Goal: Navigation & Orientation: Understand site structure

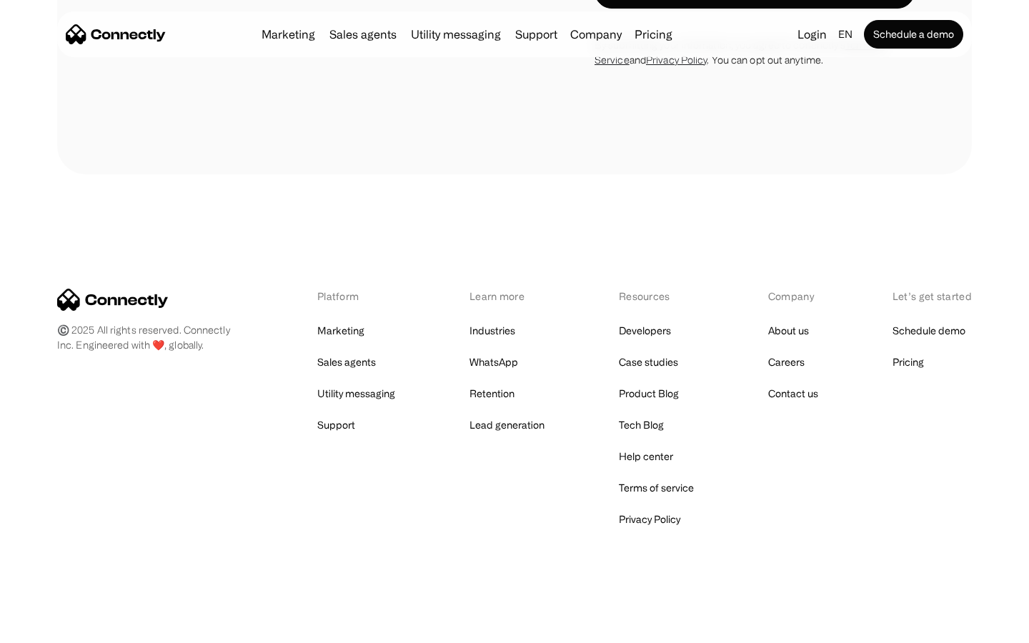
scroll to position [3767, 0]
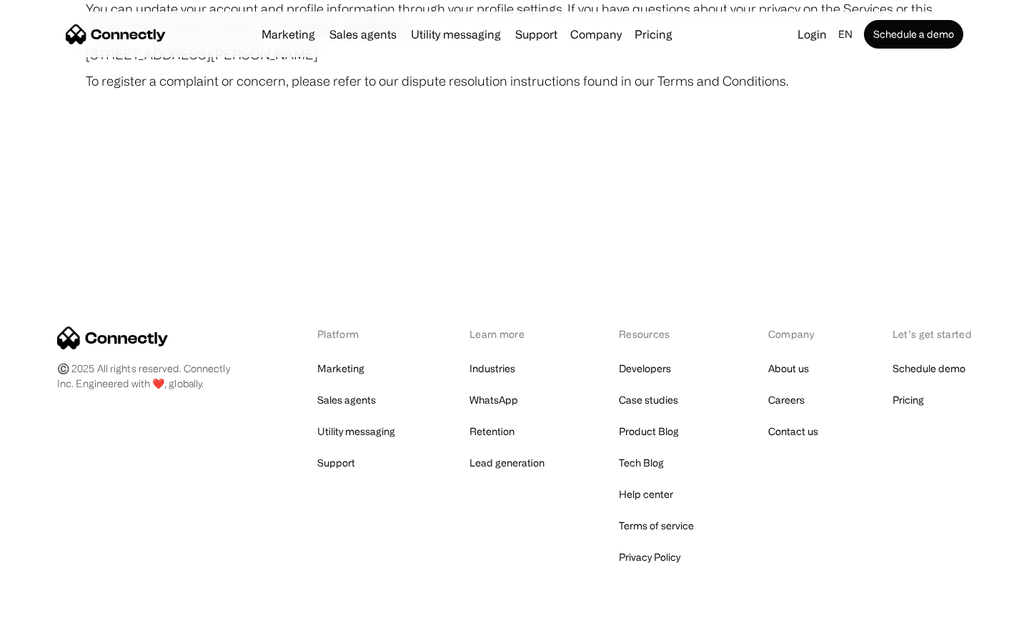
scroll to position [8323, 0]
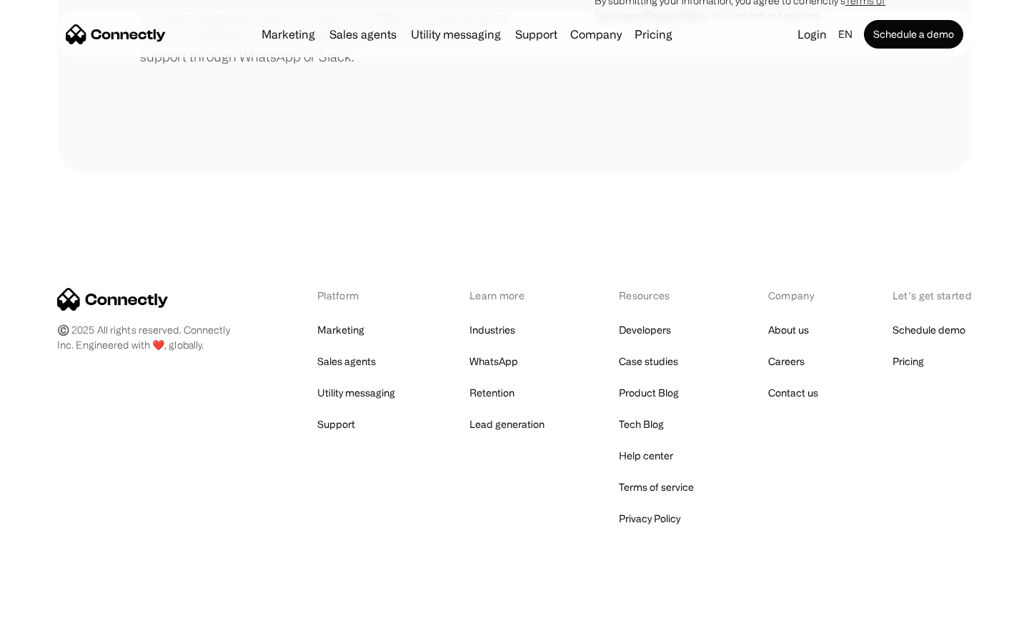
scroll to position [664, 0]
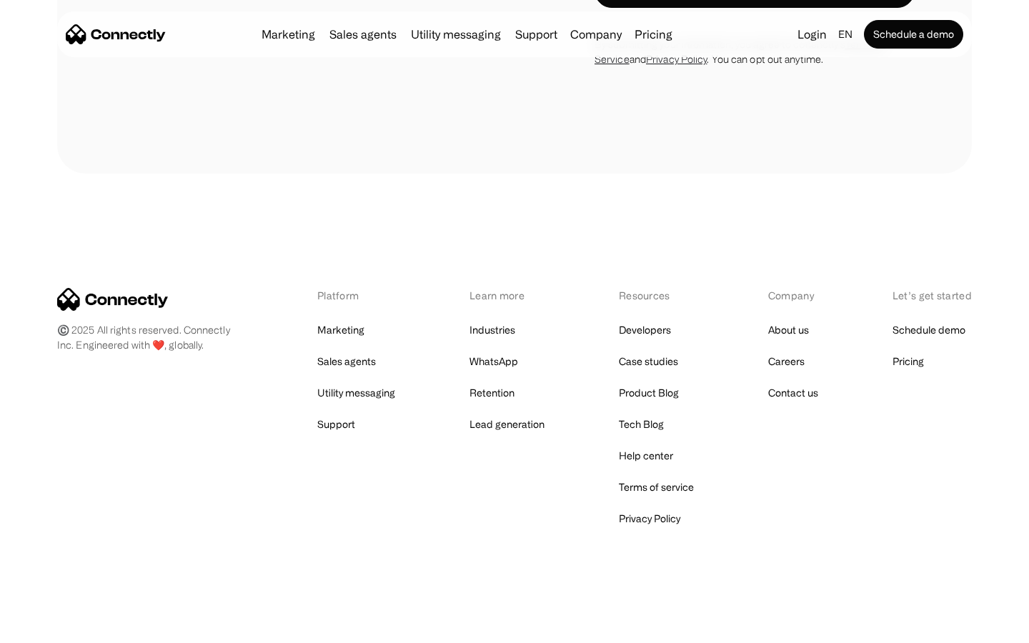
scroll to position [4644, 0]
